Goal: Information Seeking & Learning: Learn about a topic

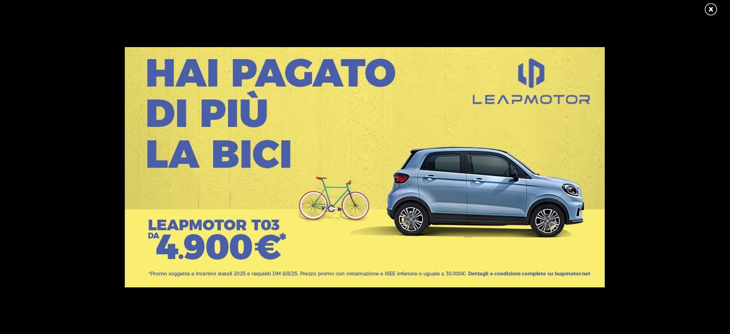
click at [712, 11] on link at bounding box center [716, 9] width 24 height 14
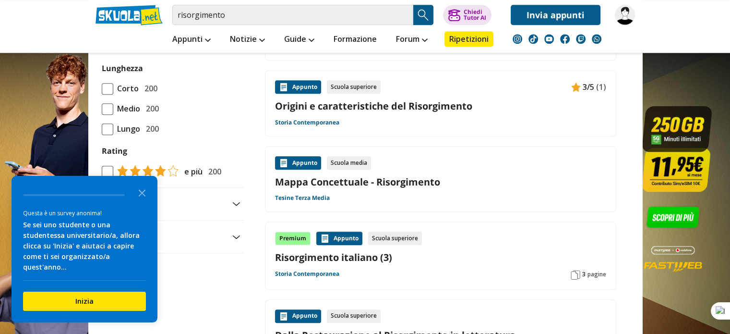
scroll to position [968, 0]
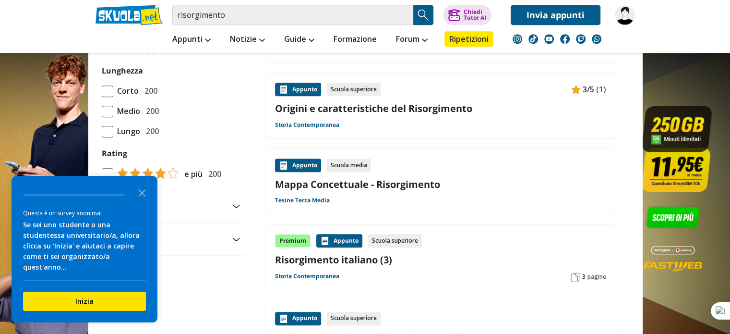
click at [382, 102] on link "Origini e caratteristiche del Risorgimento" at bounding box center [440, 108] width 331 height 13
click at [366, 183] on link "Mappa Concettuale - Risorgimento" at bounding box center [440, 184] width 331 height 13
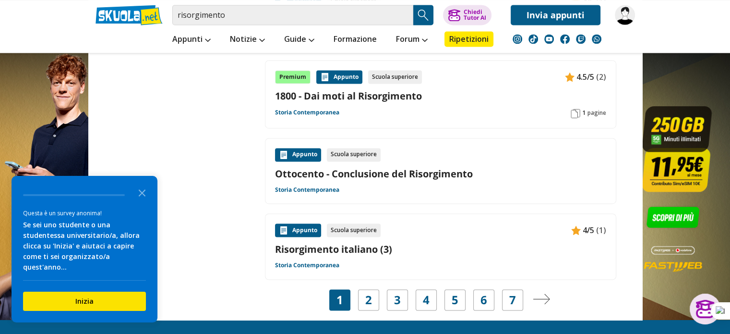
scroll to position [1458, 0]
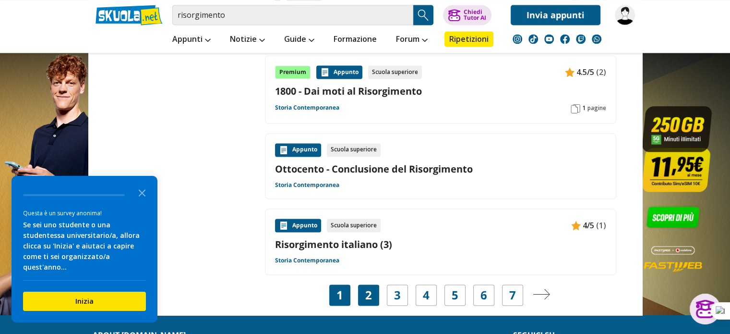
click at [363, 298] on div "2" at bounding box center [368, 294] width 21 height 21
click at [374, 286] on div "2" at bounding box center [368, 294] width 21 height 21
click at [142, 196] on polygon "Close the survey" at bounding box center [142, 192] width 7 height 7
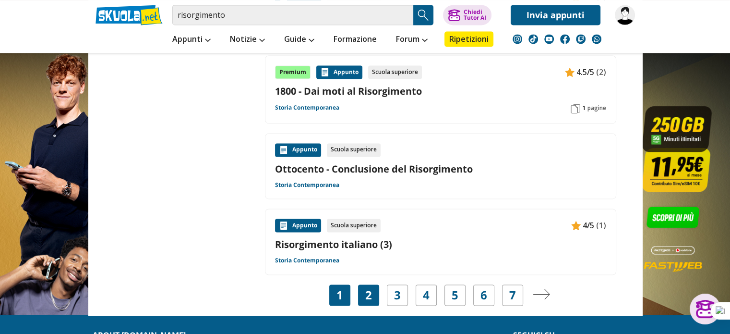
click at [369, 297] on link "2" at bounding box center [368, 294] width 7 height 13
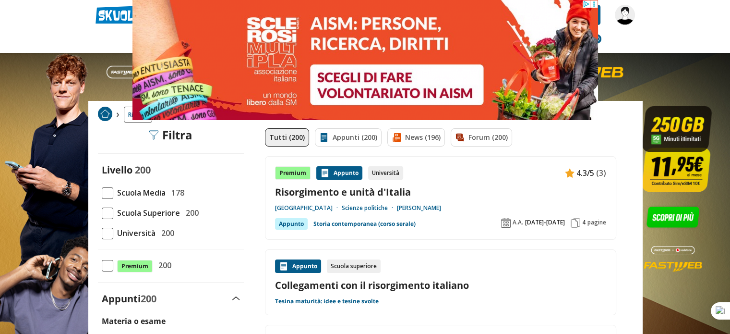
click at [109, 194] on span at bounding box center [108, 193] width 12 height 12
click at [102, 193] on input "Scuola Media 178" at bounding box center [102, 193] width 0 height 0
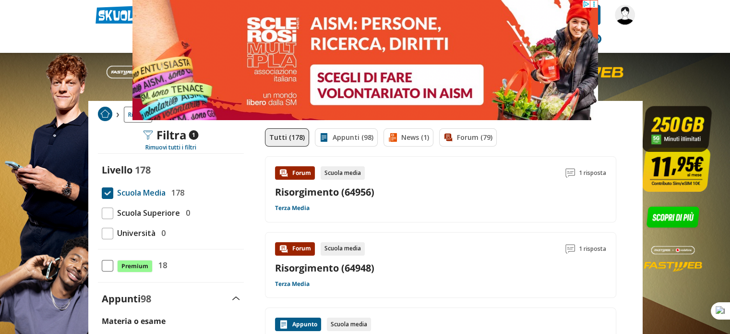
click at [349, 195] on link "Risorgimento (64956)" at bounding box center [324, 191] width 99 height 13
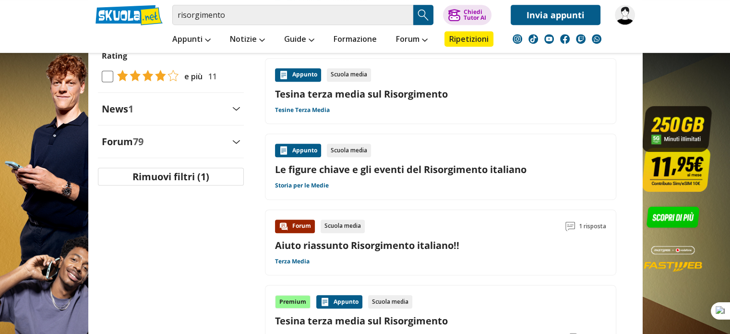
scroll to position [478, 0]
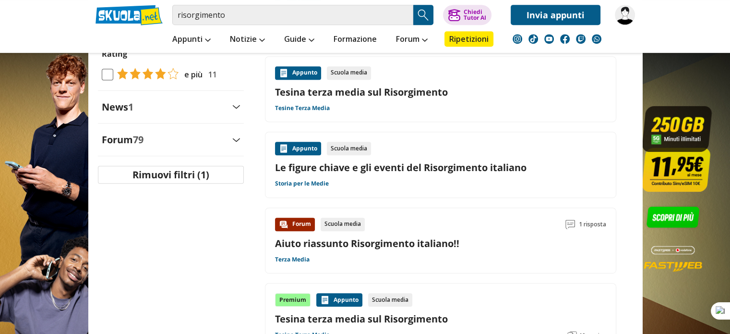
click at [425, 165] on link "Le figure chiave e gli eventi del Risorgimento italiano" at bounding box center [440, 167] width 331 height 13
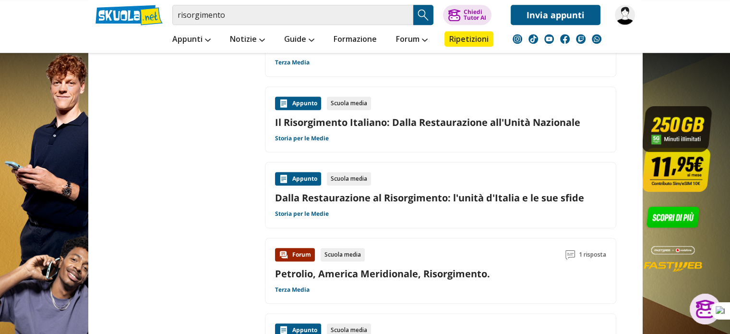
scroll to position [830, 0]
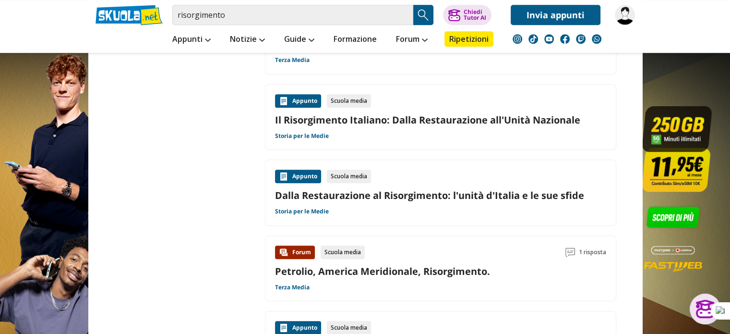
click at [534, 121] on link "Il Risorgimento Italiano: Dalla Restaurazione all'Unità Nazionale" at bounding box center [440, 119] width 331 height 13
